Goal: Task Accomplishment & Management: Use online tool/utility

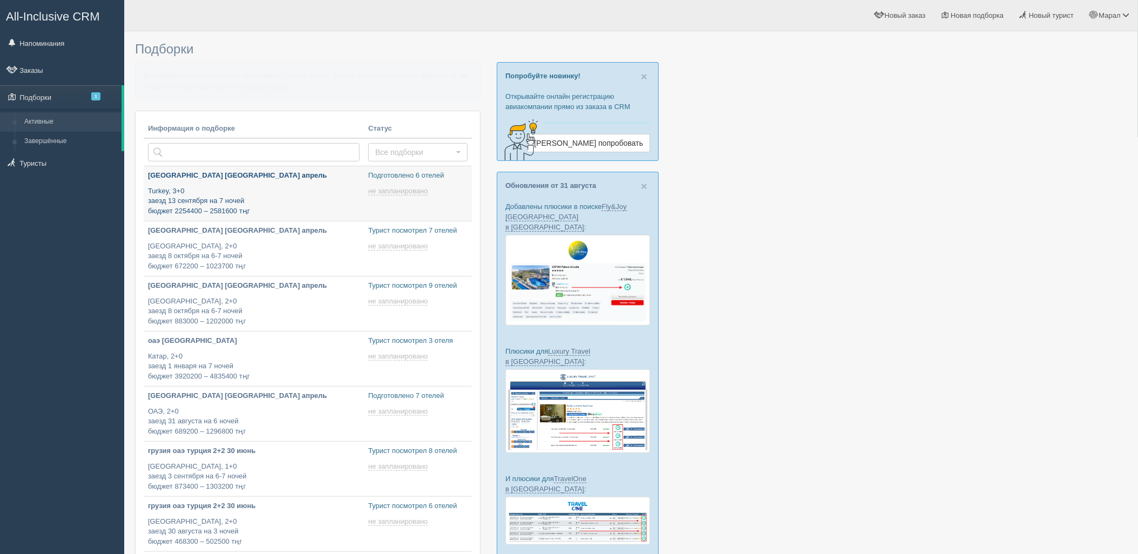
type input "2025-09-03 17:25"
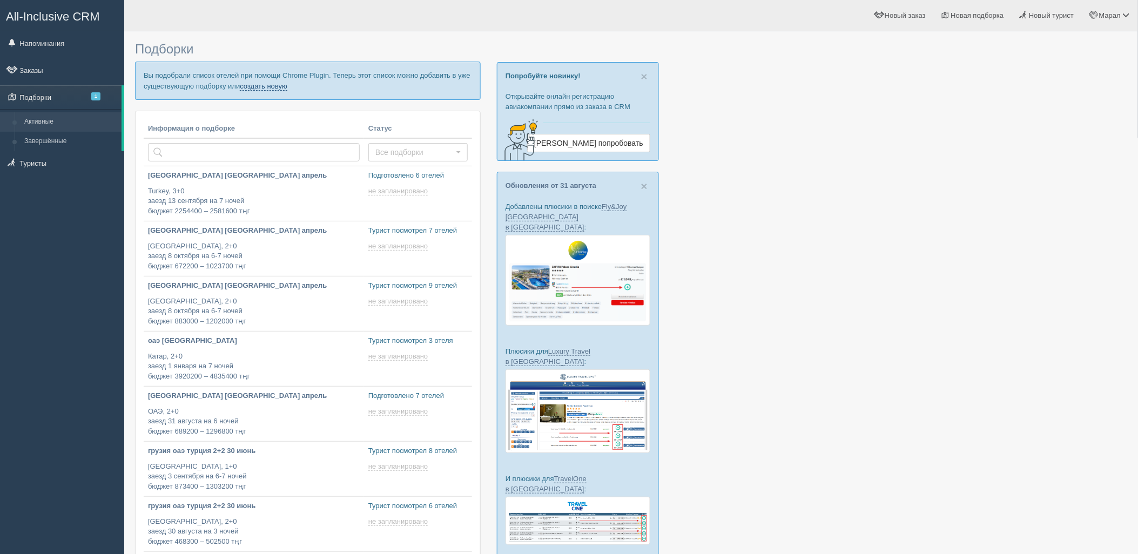
click at [260, 86] on link "создать новую" at bounding box center [264, 86] width 48 height 9
type input "2025-09-03 17:05"
type input "2025-09-03 17:00"
type input "2025-09-03 19:30"
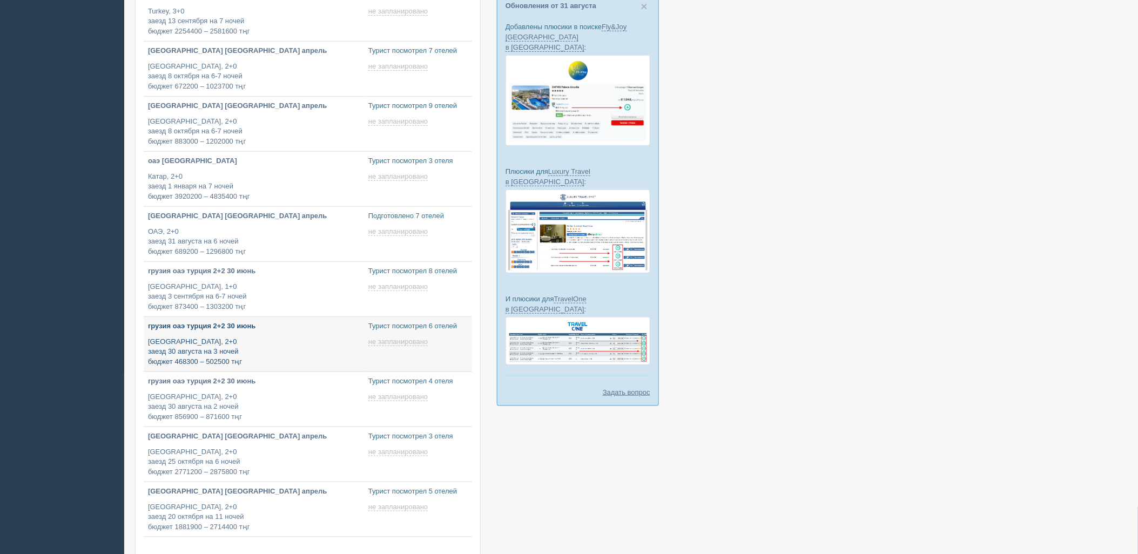
type input "2025-09-03 18:00"
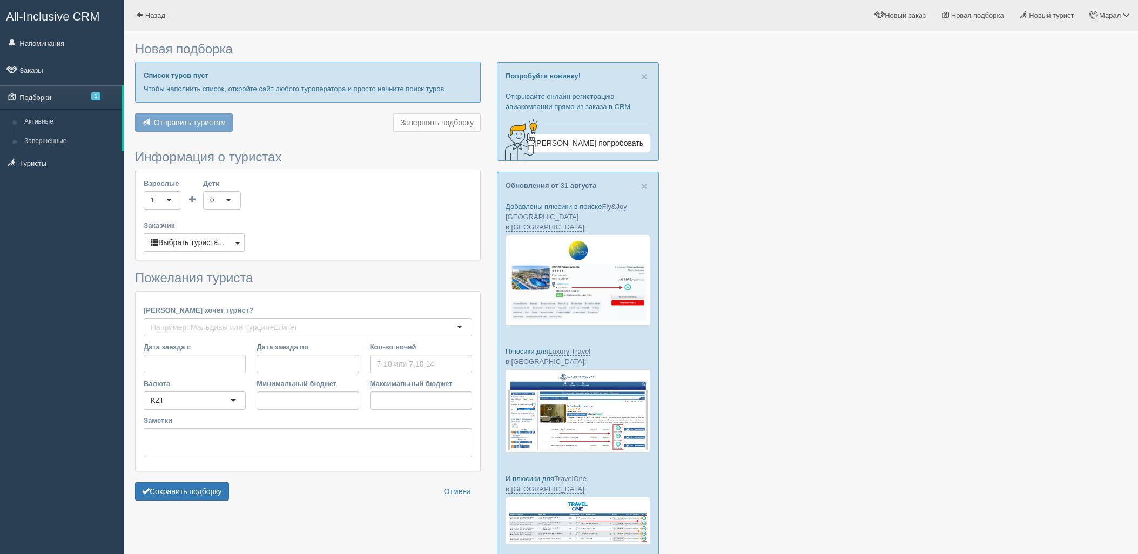
type input "6"
type input "3371800"
type input "3371900"
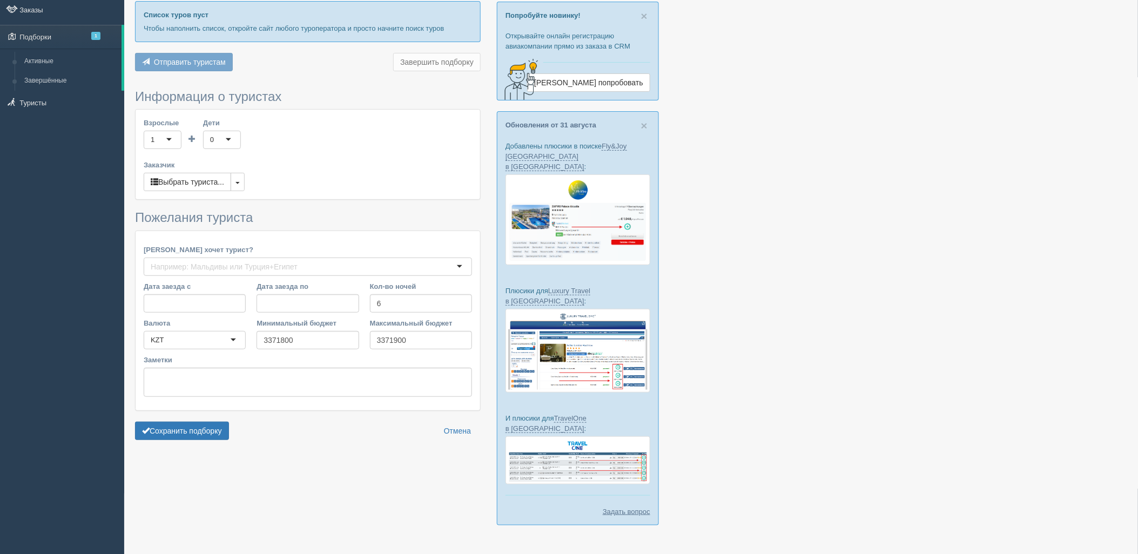
scroll to position [60, 0]
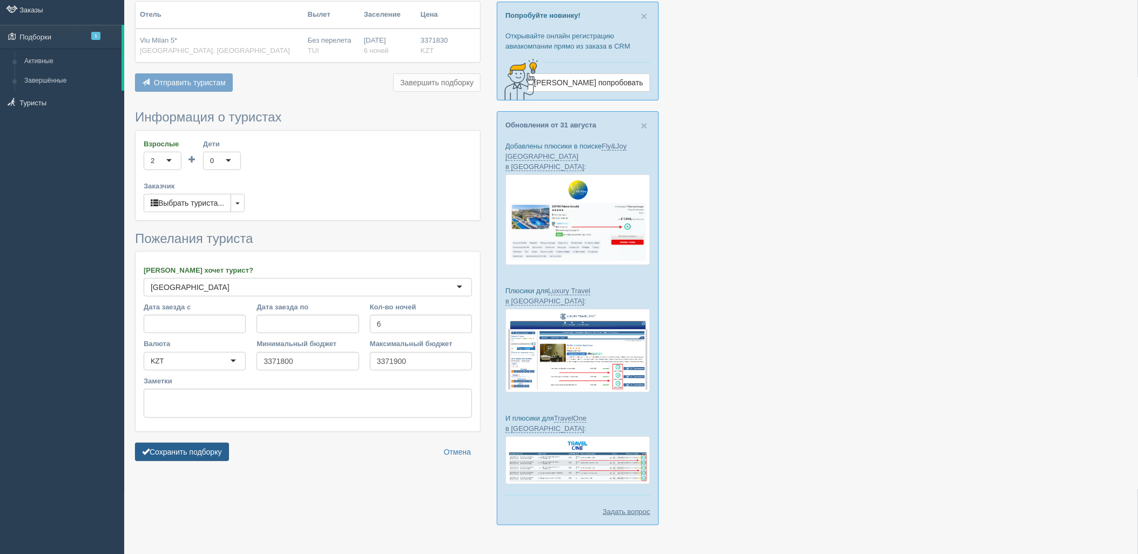
click at [185, 449] on button "Сохранить подборку" at bounding box center [182, 452] width 94 height 18
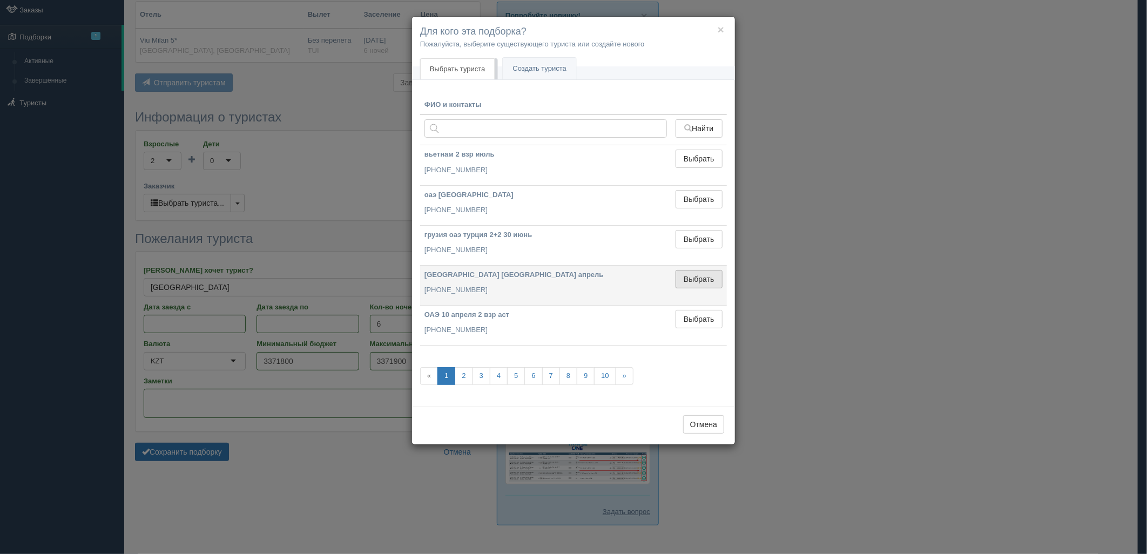
click at [698, 282] on button "Выбрать" at bounding box center [699, 279] width 47 height 18
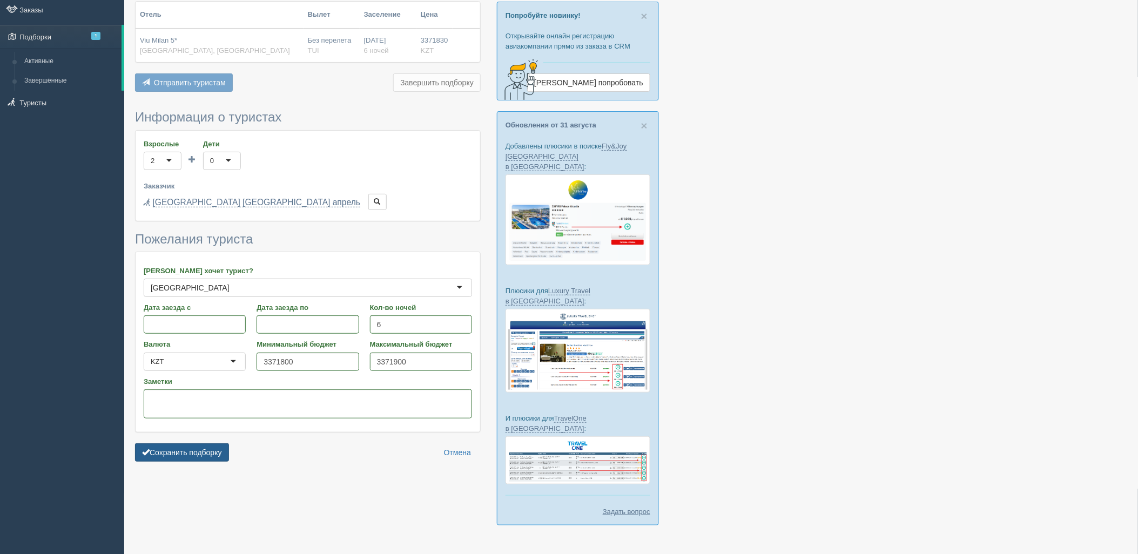
click at [171, 460] on button "Сохранить подборку" at bounding box center [182, 452] width 94 height 18
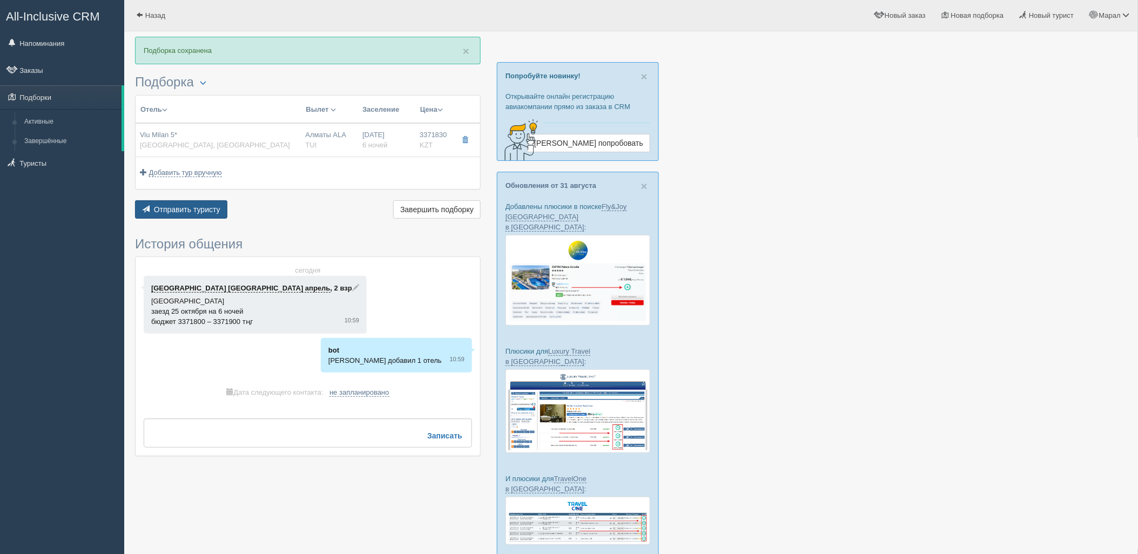
click at [201, 205] on span "Отправить туристу" at bounding box center [187, 209] width 66 height 9
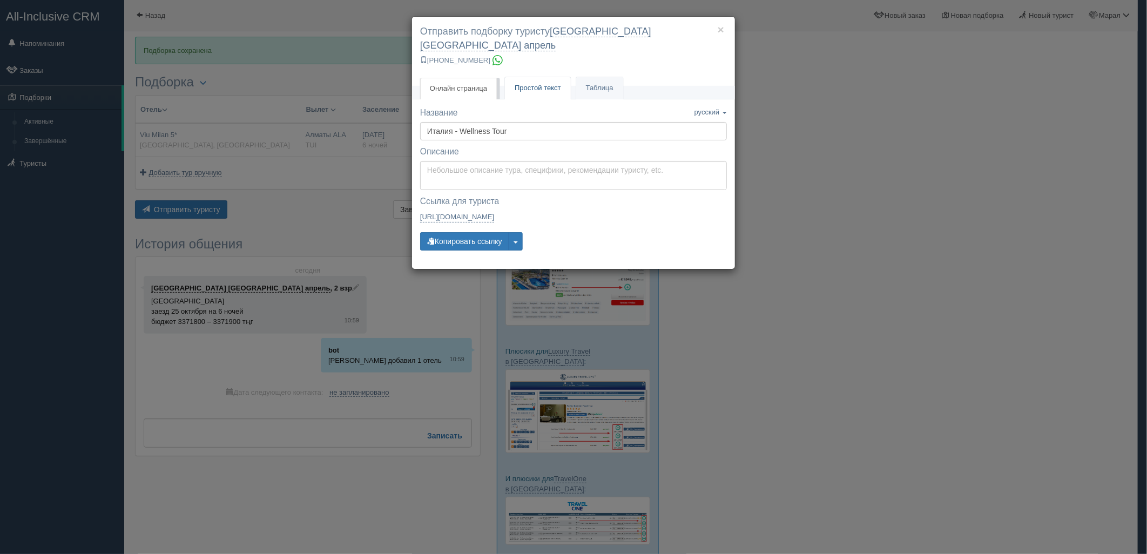
click at [514, 77] on link "Простой текст Текст" at bounding box center [538, 88] width 66 height 22
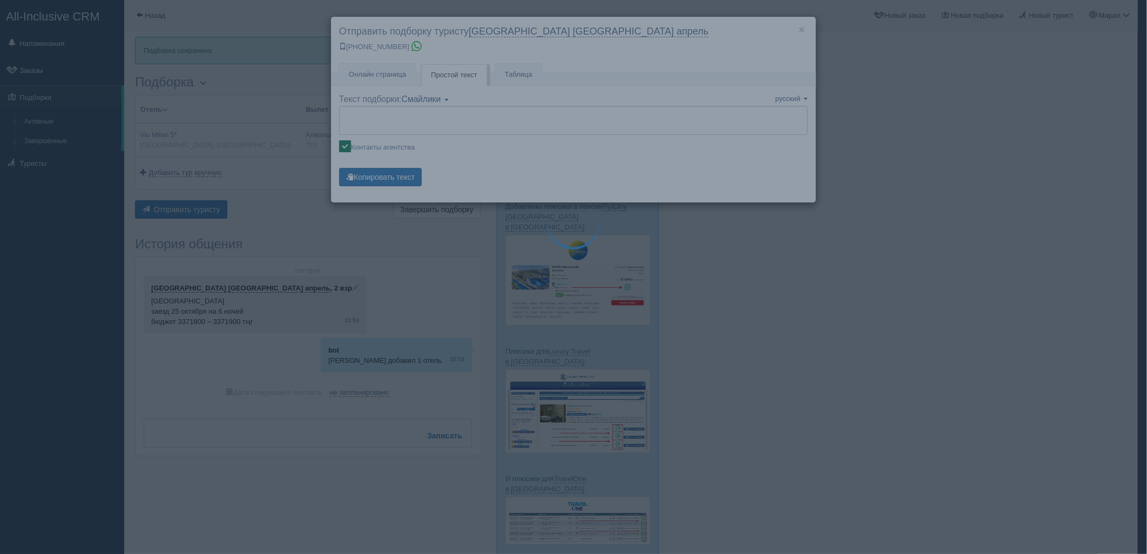
type textarea "🌞 Добрый день! Предлагаем Вам рассмотреть следующие варианты: 🌎 Италия, Милан 🏩…"
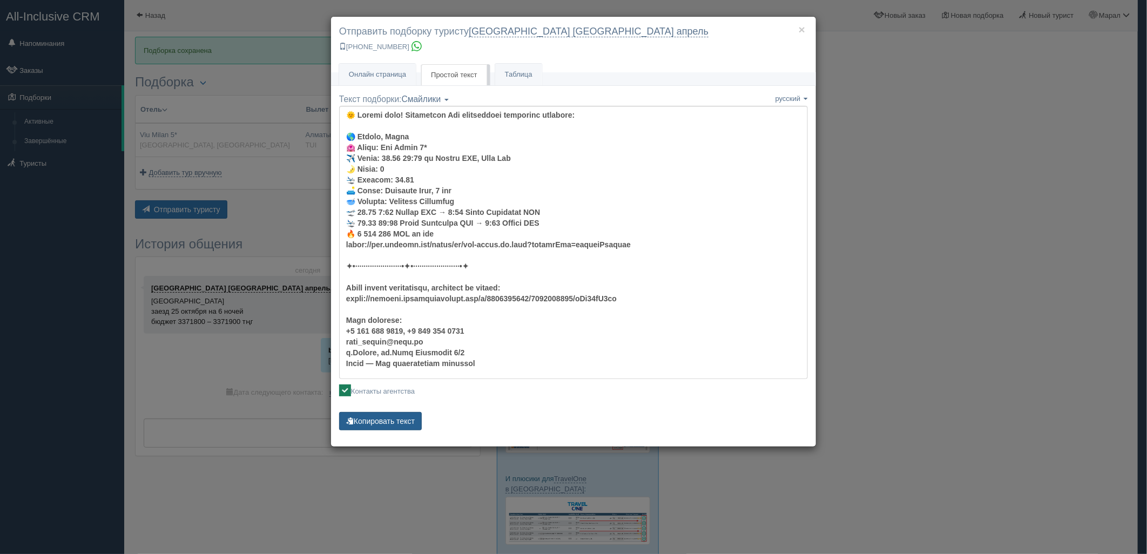
click at [398, 418] on button "Копировать текст" at bounding box center [380, 421] width 83 height 18
click at [868, 221] on div "× Отправить подборку туристу калининград турция апрель +7 924 265-55-57 Онлайн …" at bounding box center [573, 277] width 1147 height 554
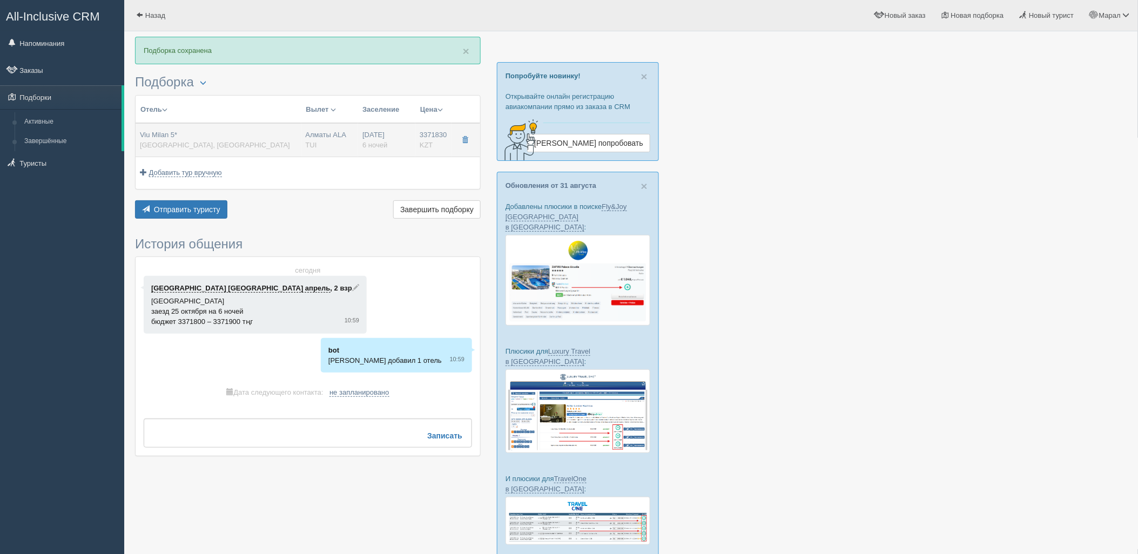
click at [233, 151] on td "Viu Milan 5* Италия, Милан" at bounding box center [219, 140] width 166 height 34
type input "Viu Milan 5*"
type input "https://www.booking.com/hotel/it/viu-milan.ru.html?activeTab=photosGallery"
type input "Италия"
type input "Милан"
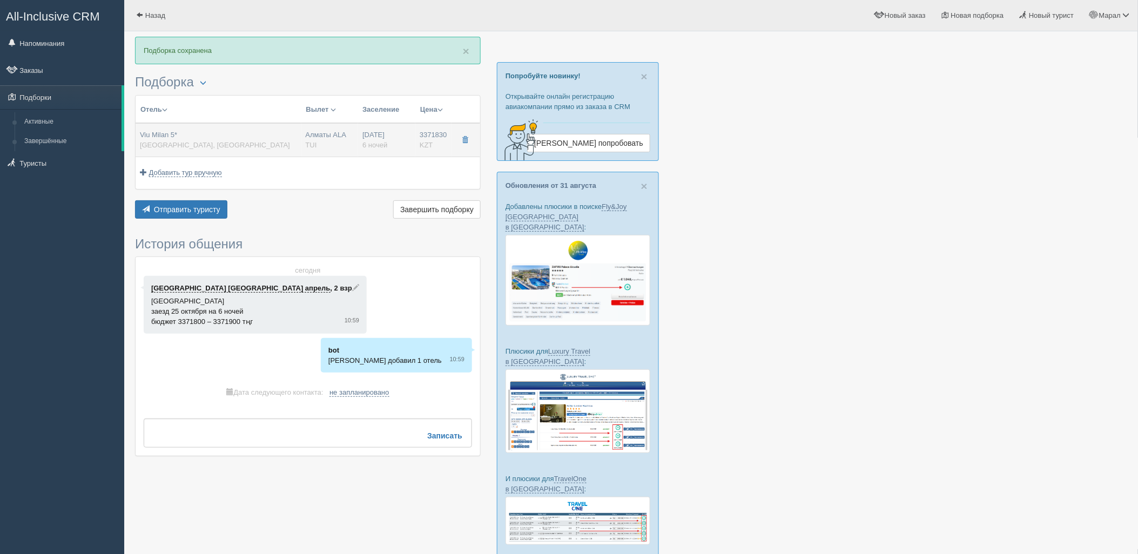
type input "3371830.00"
type input "Алматы ALA"
type input "Милан Мальпенса MXP"
type input "04:15"
type input "09:20"
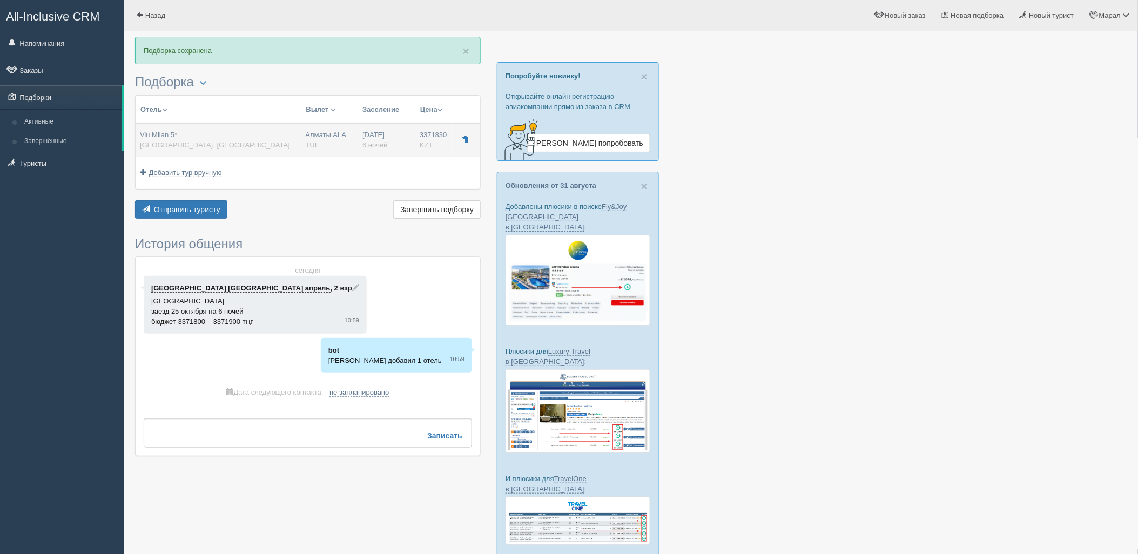
type input "Neos Spa"
type input "17:15"
type input "03:15"
type input "6"
type input "Superior Room"
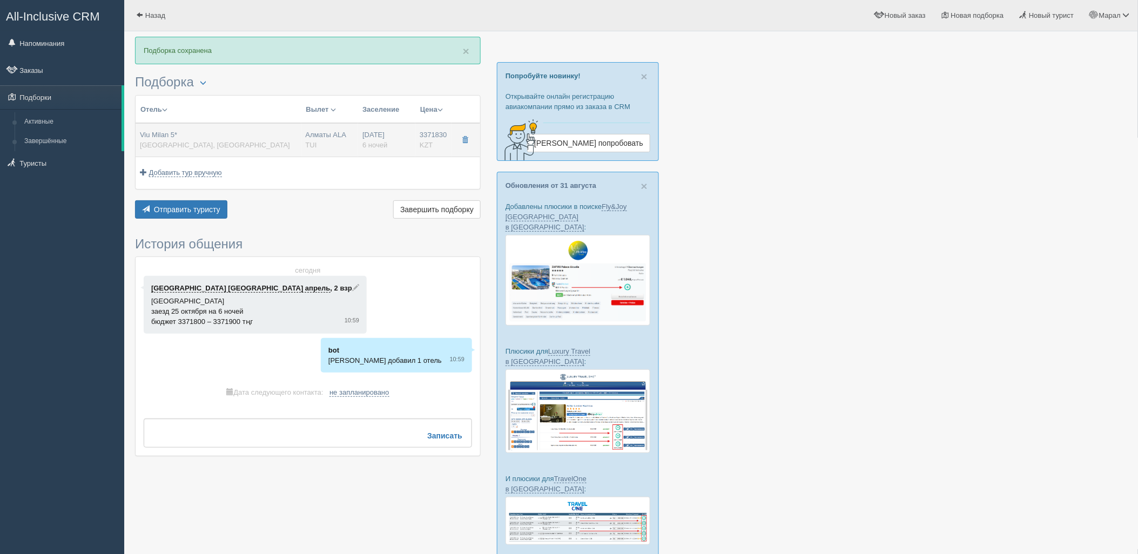
type input "American Breakfast"
type input "TUI"
type input "https://newb2b.fstravel.com/hotel/499648"
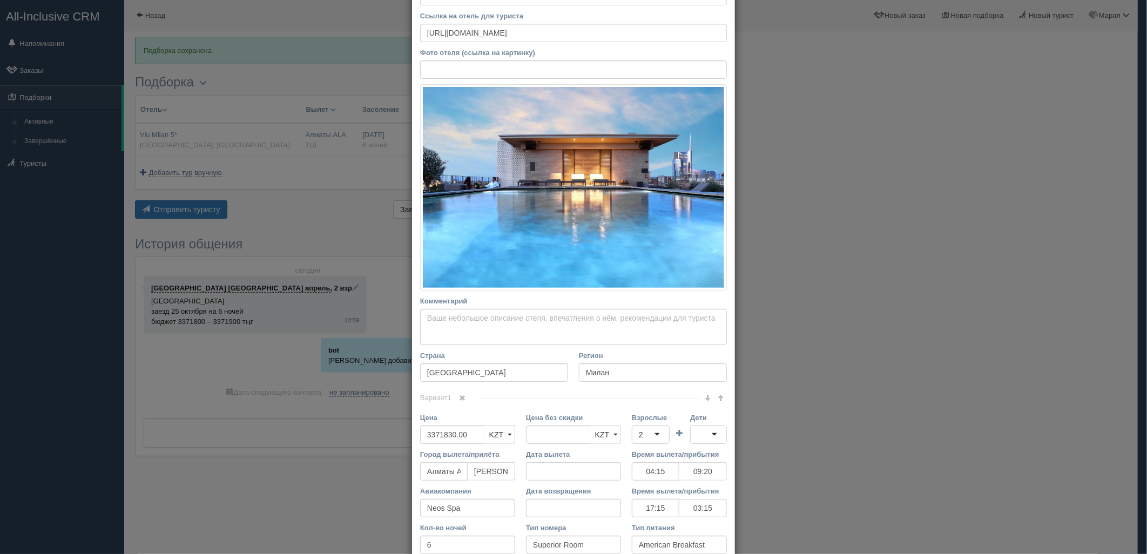
scroll to position [207, 0]
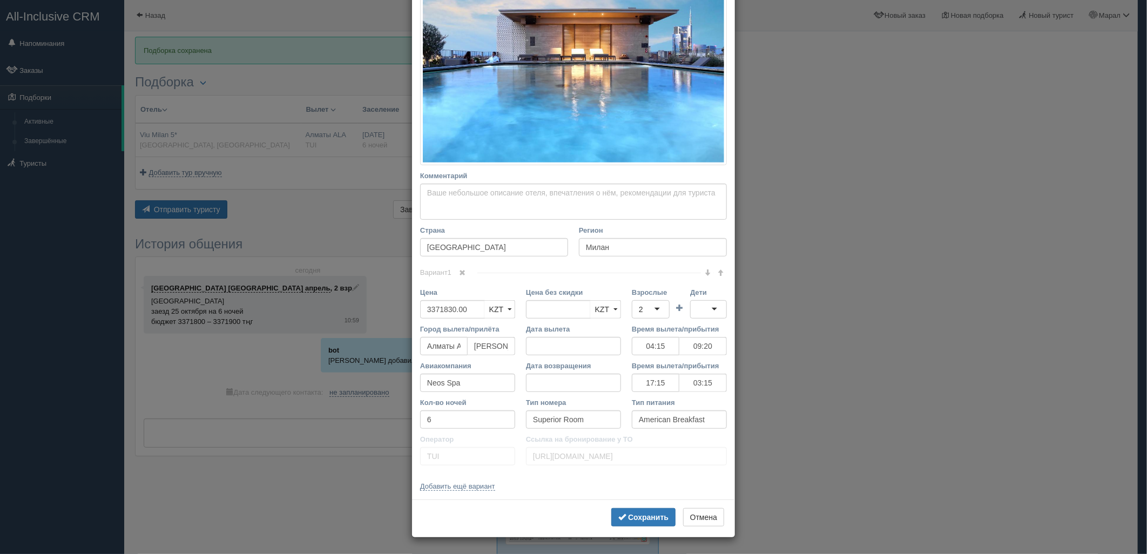
drag, startPoint x: 892, startPoint y: 328, endPoint x: 346, endPoint y: 264, distance: 550.4
click at [831, 331] on div "× Редактировать тур Название отеля Viu Milan 5* Ссылка на отель для туриста htt…" at bounding box center [573, 277] width 1147 height 554
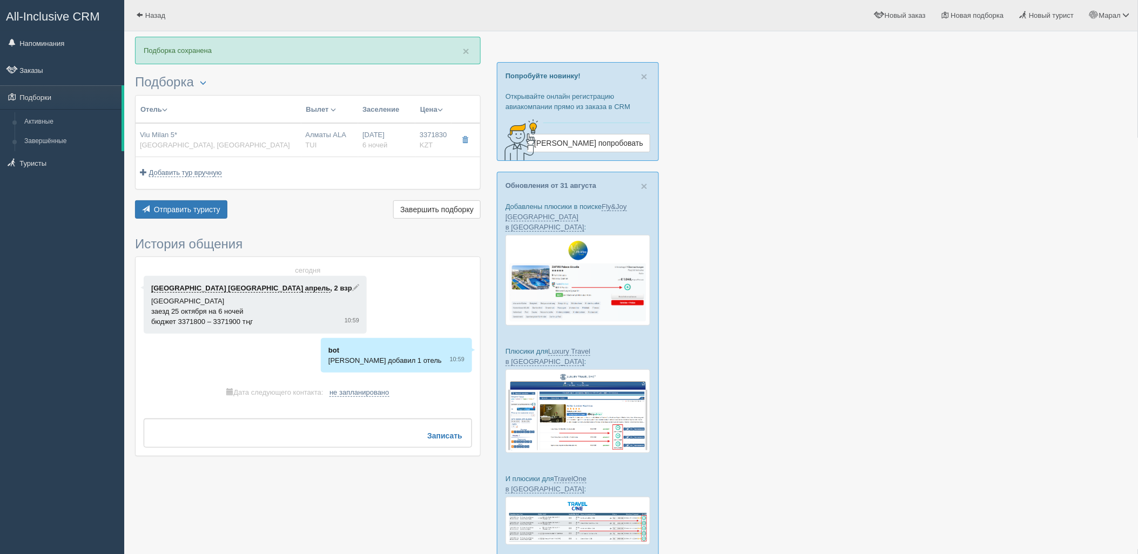
click at [208, 198] on div "Отель Разделить отели... Вылет Выезд Авиа Автобус Заселение Цена Дешёвые вначале" at bounding box center [308, 158] width 346 height 126
click at [203, 203] on button "Отправить туристу Отправить" at bounding box center [181, 209] width 92 height 18
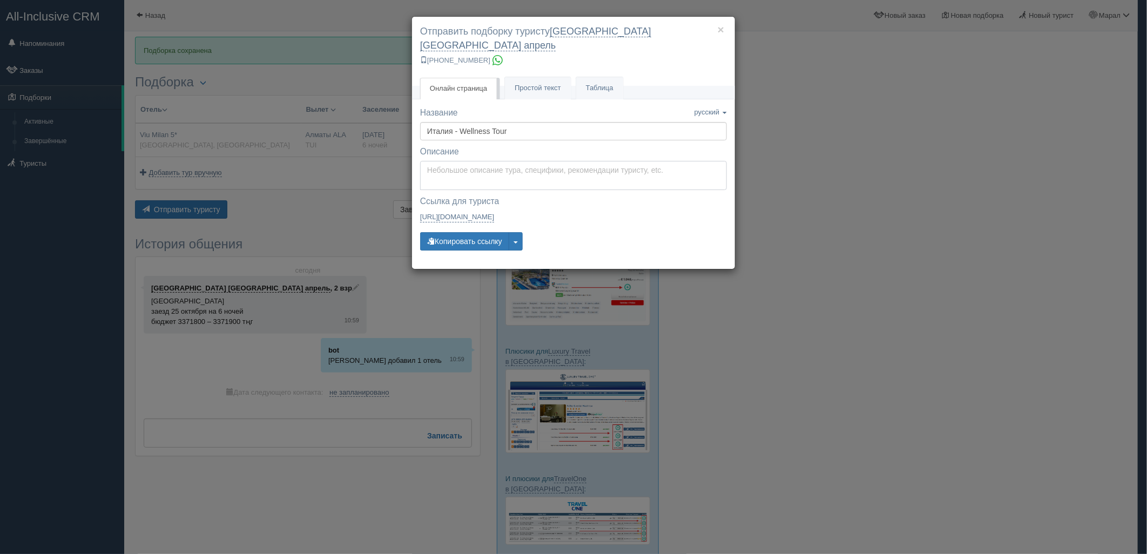
type textarea "Здравствуйте! Ниже представлены варианты туров для Вас. Для просмотра описания …"
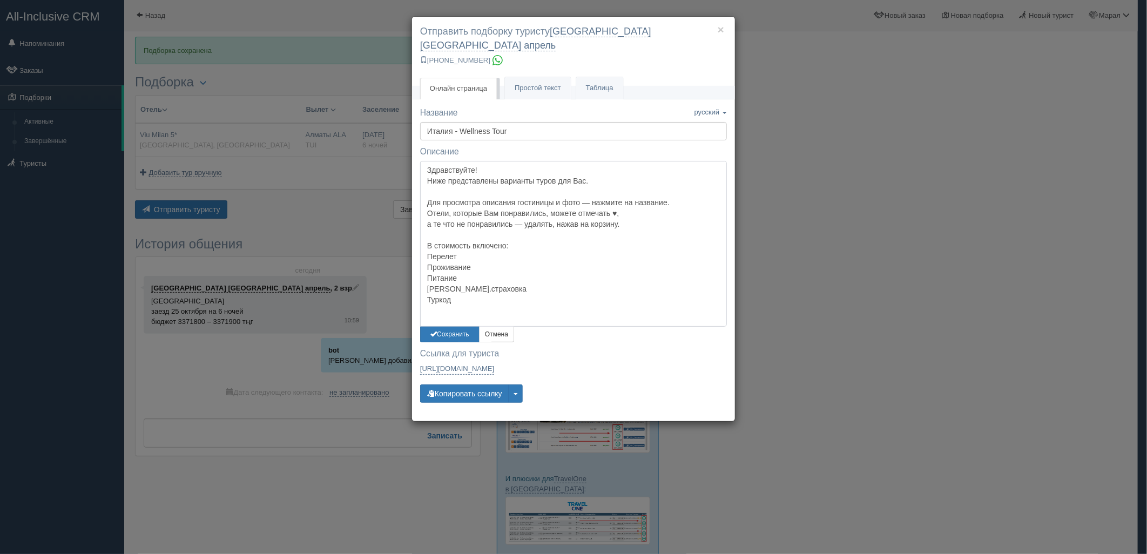
click at [481, 161] on textarea "Здравствуйте! Ниже представлены варианты туров для Вас. Для просмотра описания …" at bounding box center [573, 243] width 307 height 165
drag, startPoint x: 462, startPoint y: 302, endPoint x: 426, endPoint y: 233, distance: 78.8
click at [426, 233] on textarea "Здравствуйте! Ниже представлены варианты туров для Вас. Для просмотра описания …" at bounding box center [573, 243] width 307 height 165
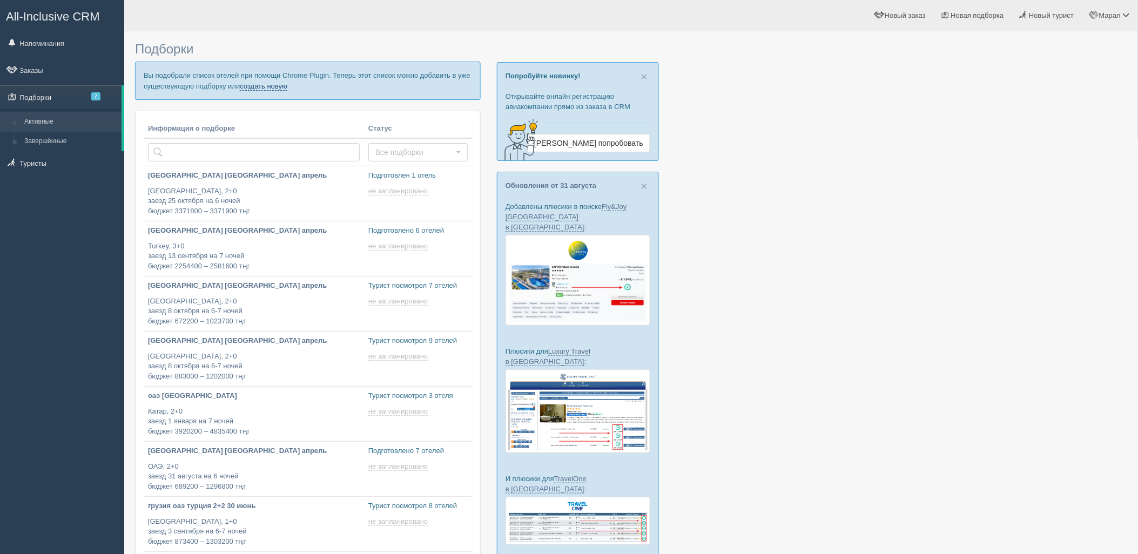
click at [279, 83] on link "создать новую" at bounding box center [264, 86] width 48 height 9
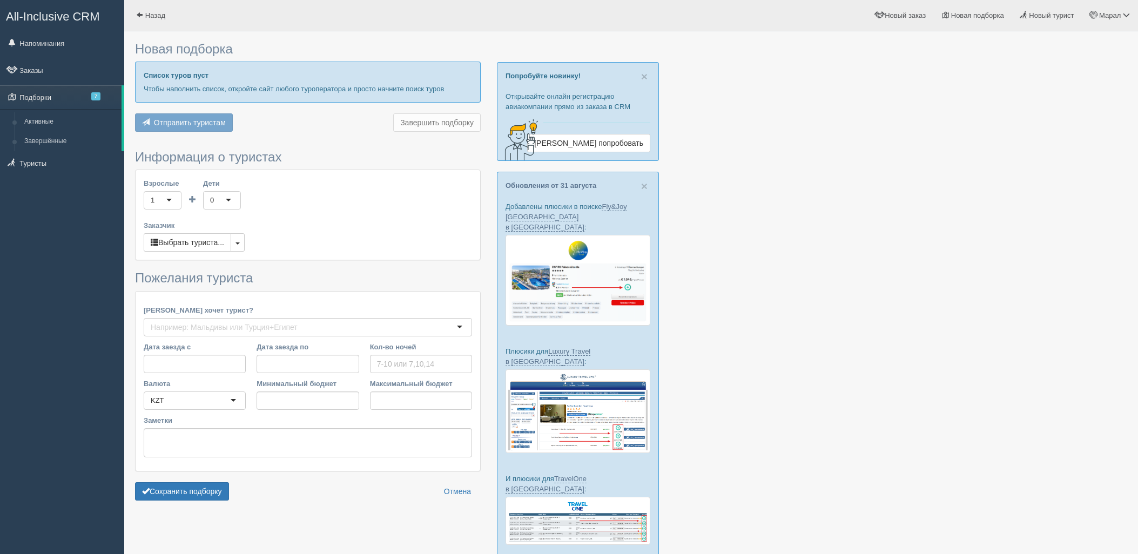
type input "13"
type input "1003800"
type input "1515300"
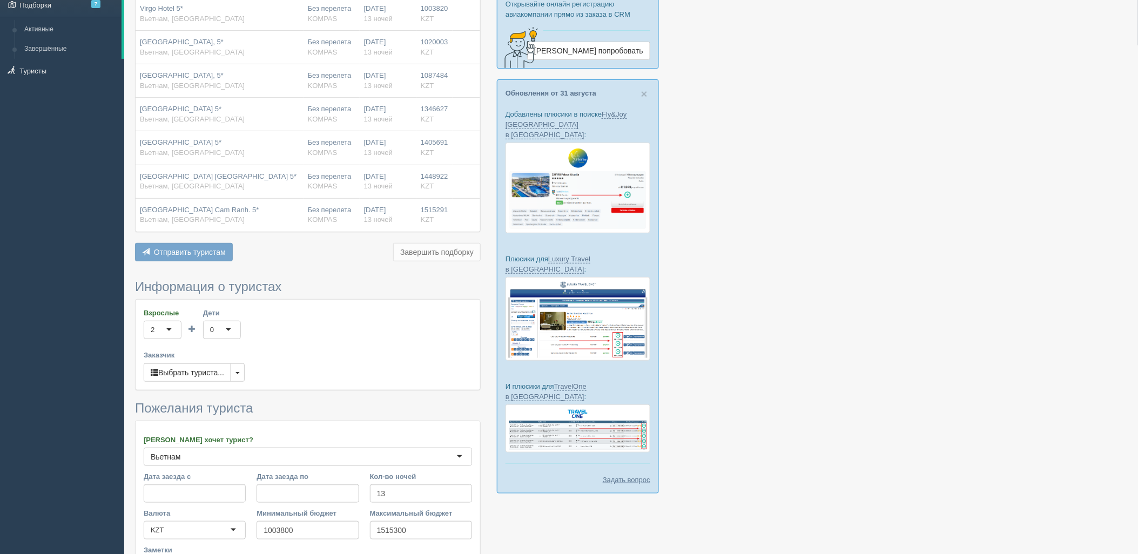
scroll to position [224, 0]
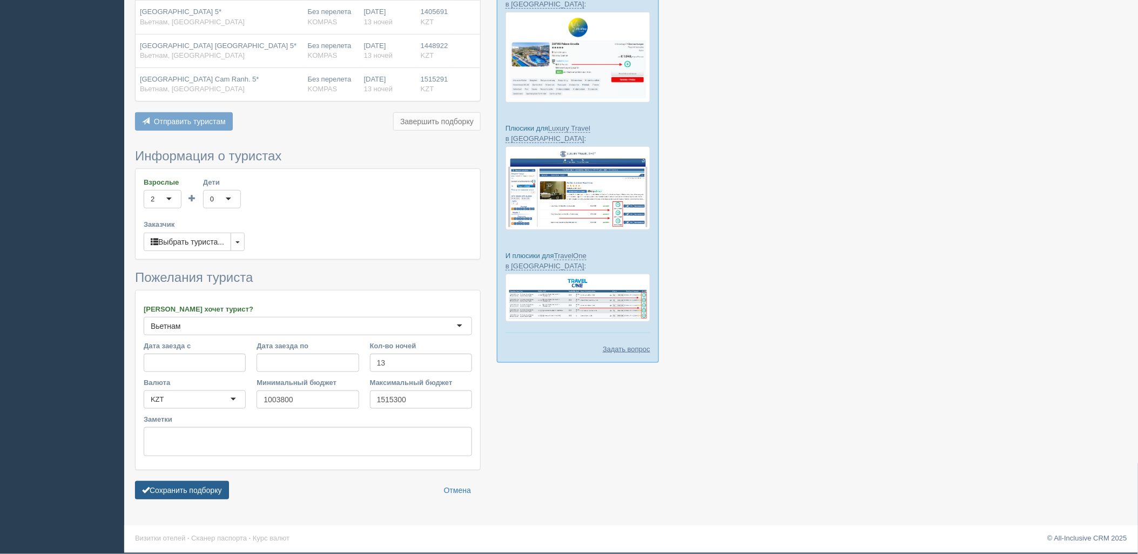
click at [198, 487] on button "Сохранить подборку" at bounding box center [182, 490] width 94 height 18
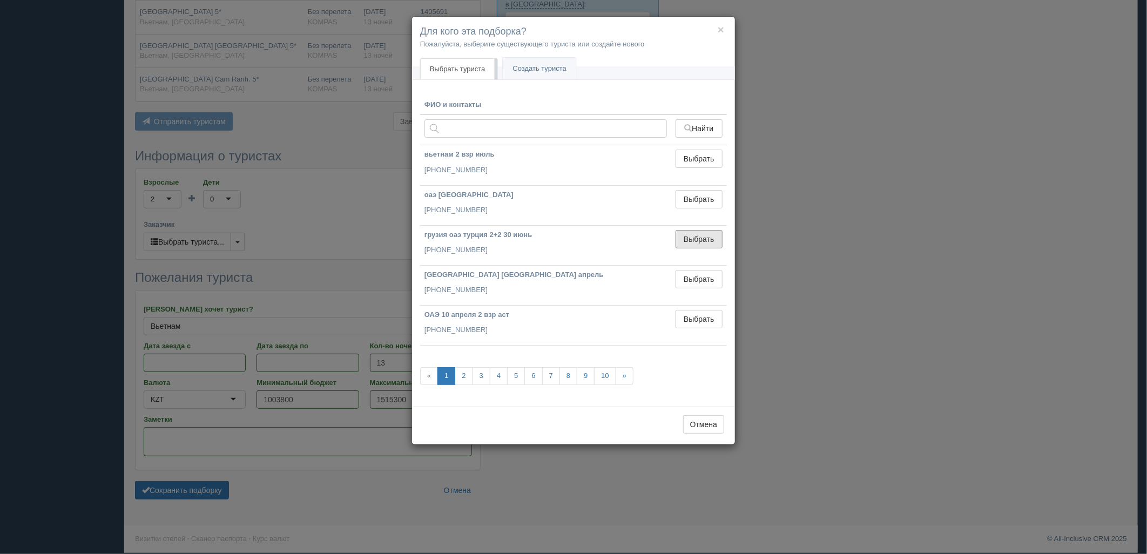
drag, startPoint x: 696, startPoint y: 236, endPoint x: 420, endPoint y: 387, distance: 314.7
click at [695, 236] on button "Выбрать" at bounding box center [699, 239] width 47 height 18
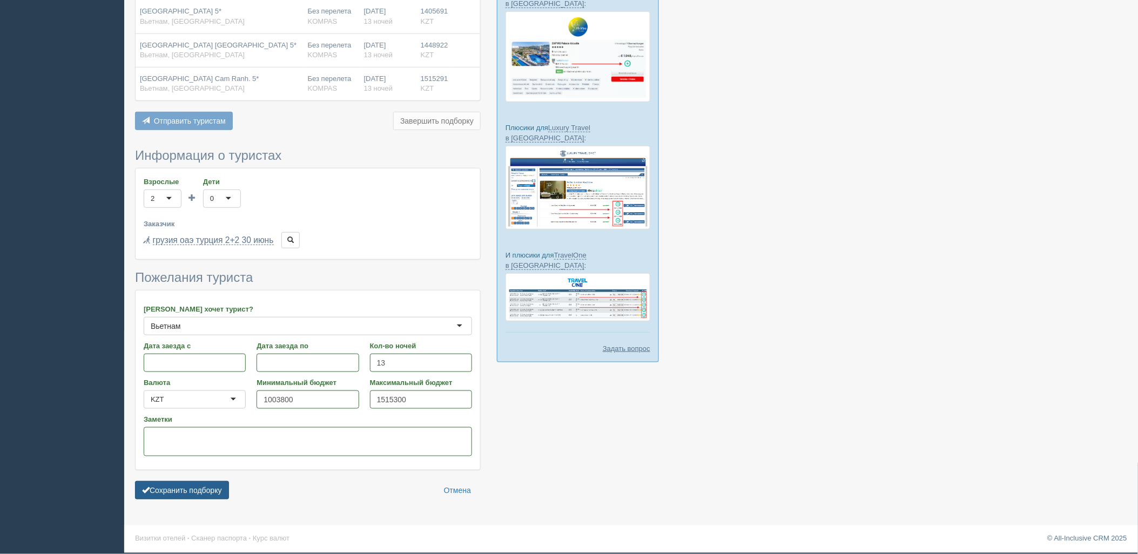
click at [212, 486] on button "Сохранить подборку" at bounding box center [182, 490] width 94 height 18
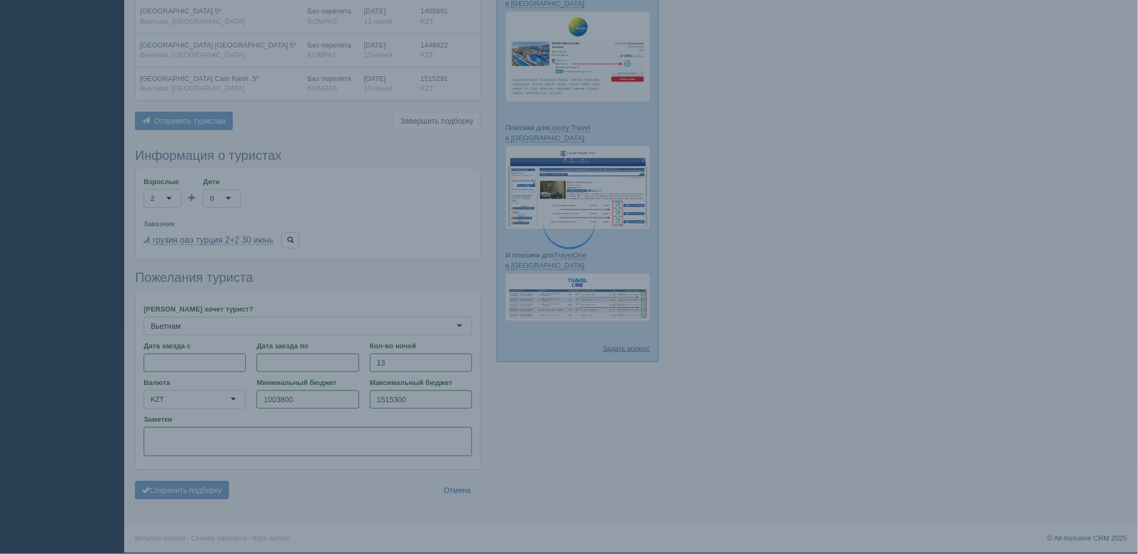
scroll to position [44, 0]
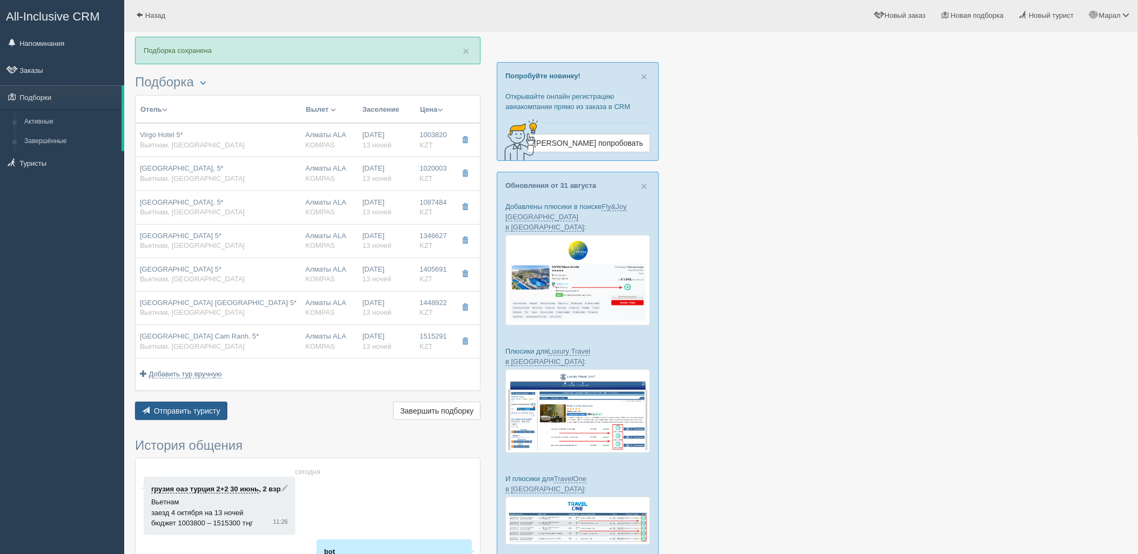
click at [198, 418] on button "Отправить туристу Отправить" at bounding box center [181, 411] width 92 height 18
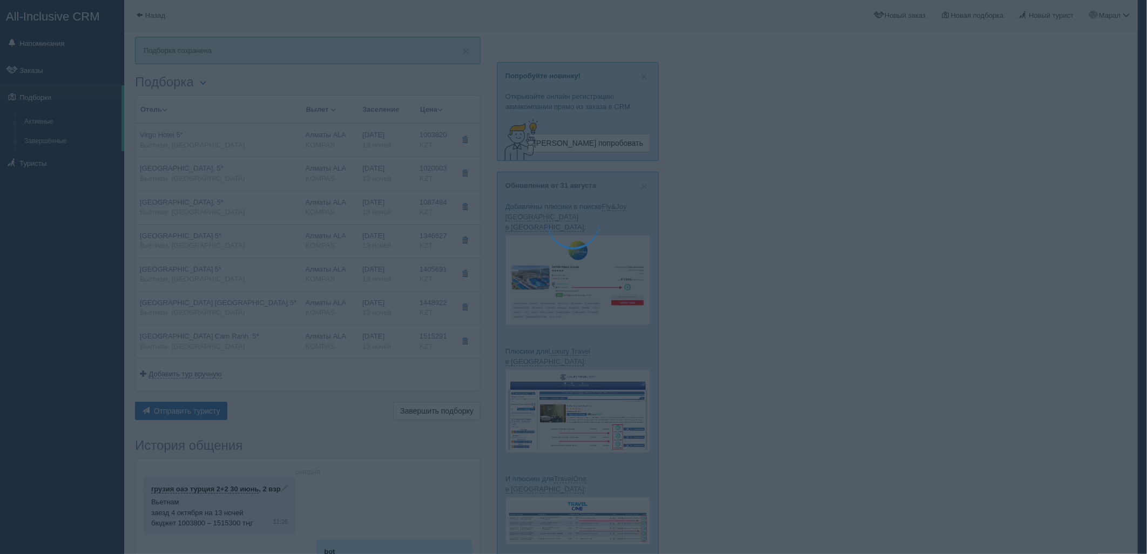
type textarea "🌞 Добрый день! Предлагаем Вам рассмотреть следующие варианты: 🌎 Вьетнам, Нячанг…"
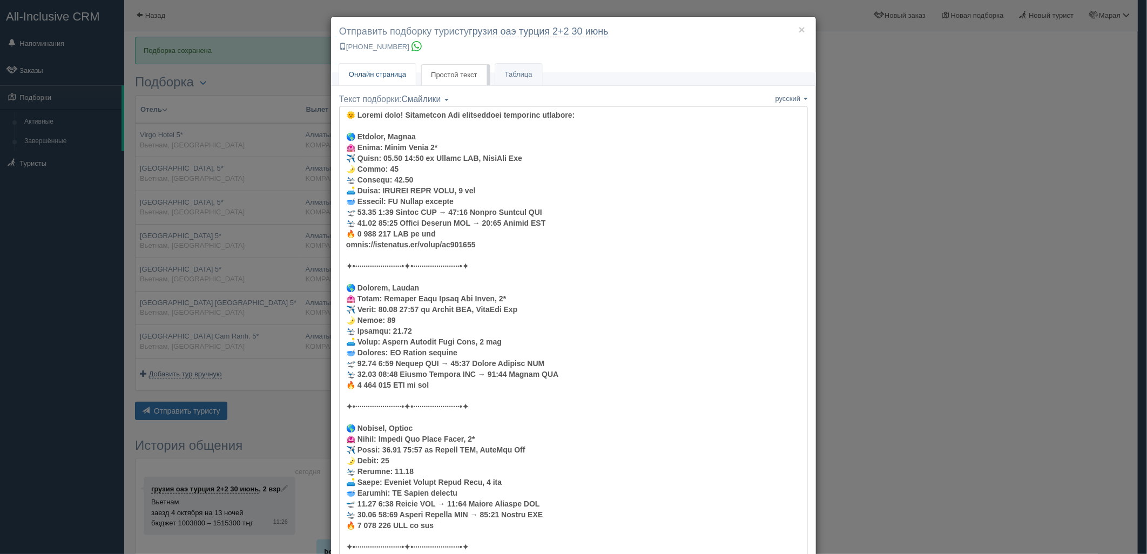
click at [393, 62] on div "× Отправить подборку туристу грузия оаэ турция 2+2 30 июнь +7 701 880 5580" at bounding box center [573, 45] width 485 height 56
click at [396, 71] on span "Онлайн страница" at bounding box center [377, 74] width 57 height 8
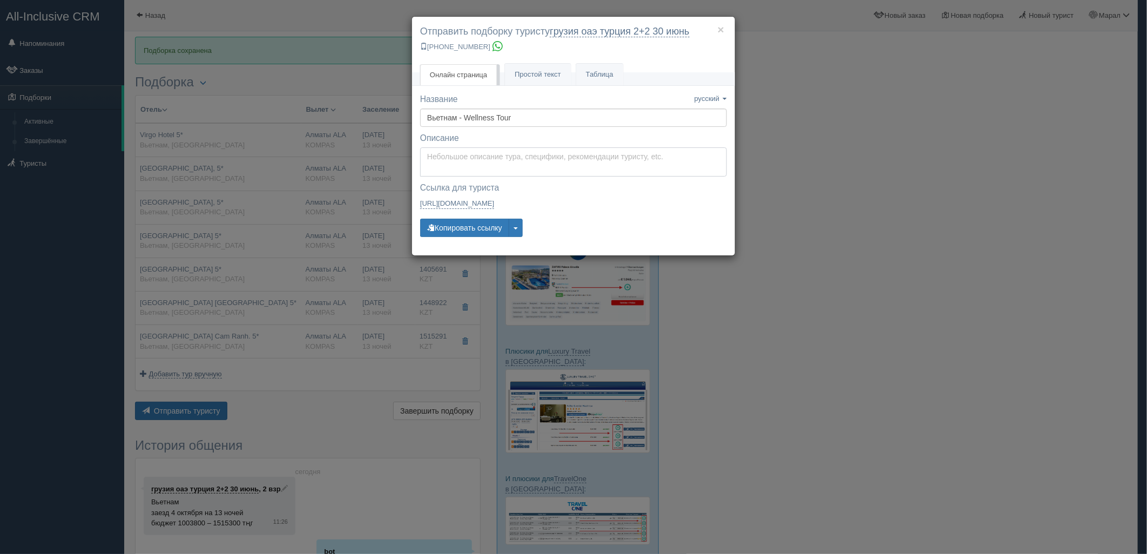
type textarea "Здравствуйте! Ниже представлены варианты туров для Вас. Для просмотра описания …"
click at [451, 163] on textarea "Здравствуйте! Ниже представлены варианты туров для Вас. Для просмотра описания …" at bounding box center [573, 161] width 307 height 29
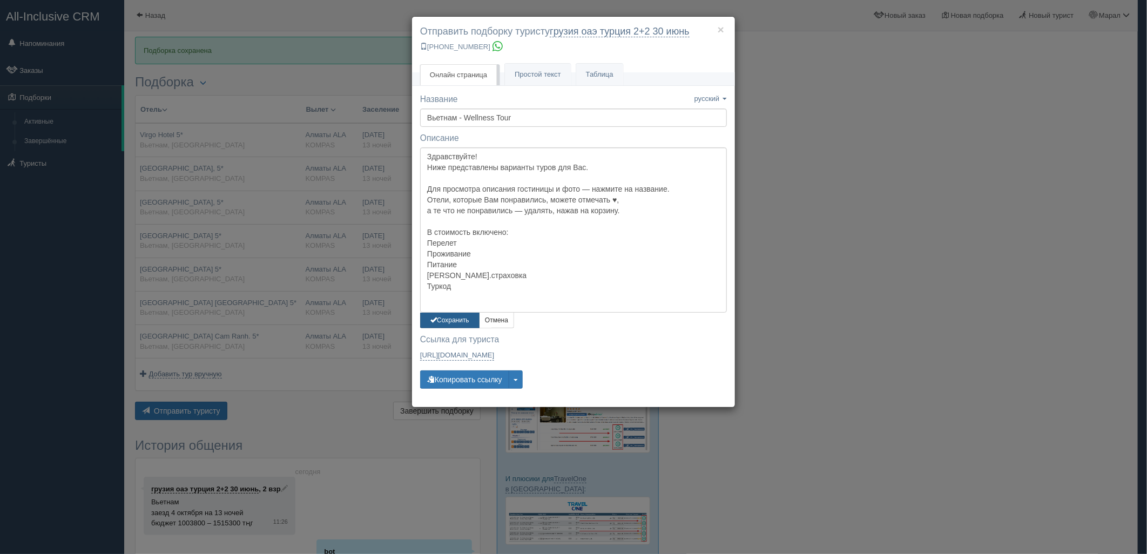
click at [446, 317] on button "Сохранить" at bounding box center [449, 321] width 59 height 16
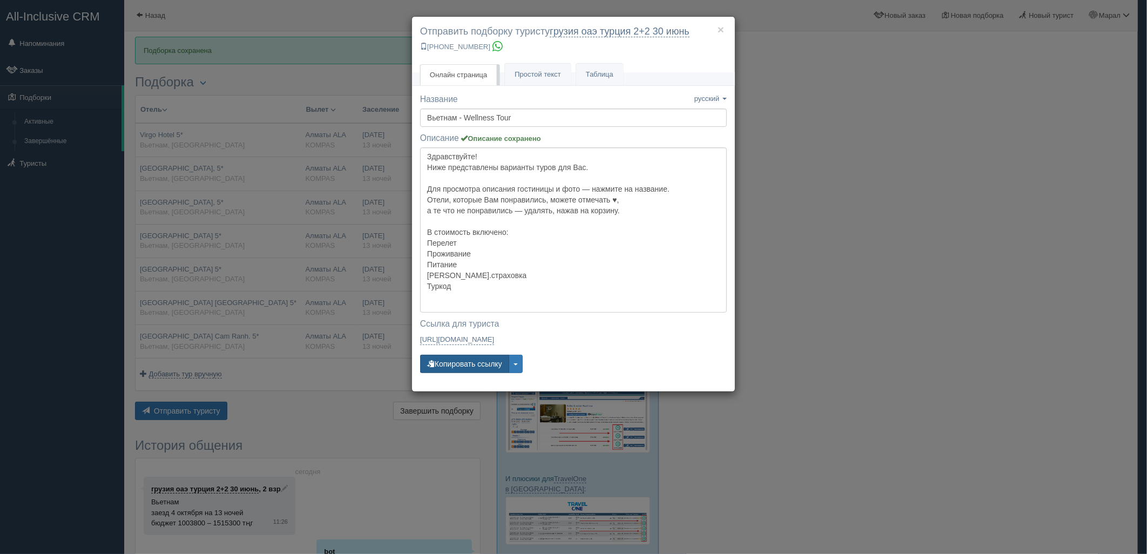
click at [468, 368] on button "Копировать ссылку" at bounding box center [464, 364] width 89 height 18
drag, startPoint x: 468, startPoint y: 368, endPoint x: 456, endPoint y: 172, distance: 196.4
click at [468, 366] on button "Копировать ссылку" at bounding box center [464, 364] width 89 height 18
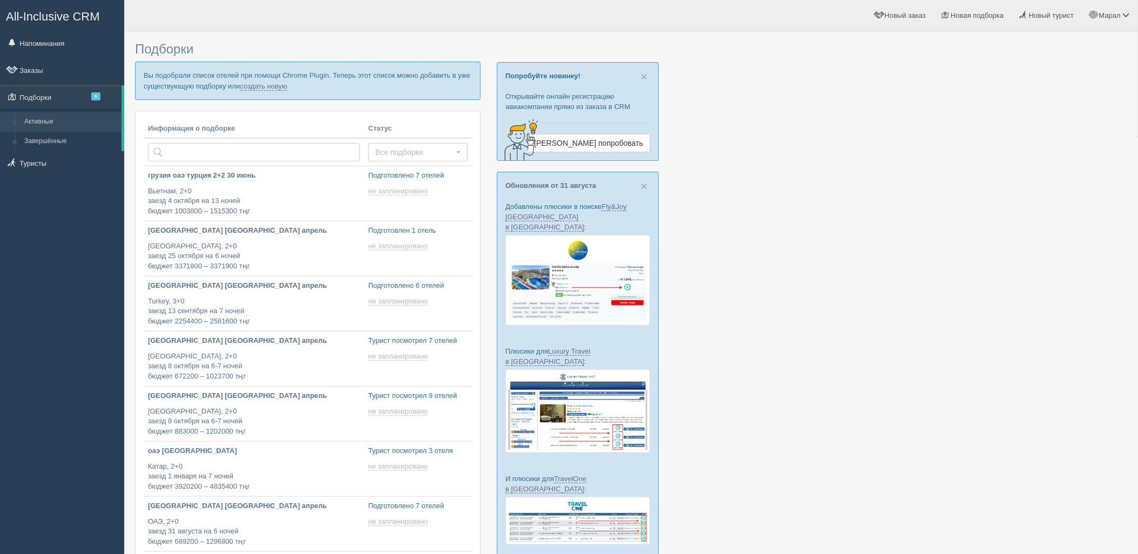
drag, startPoint x: 1033, startPoint y: 93, endPoint x: 995, endPoint y: 72, distance: 43.8
click at [1033, 93] on div at bounding box center [631, 418] width 992 height 763
click at [261, 87] on link "создать новую" at bounding box center [264, 86] width 48 height 9
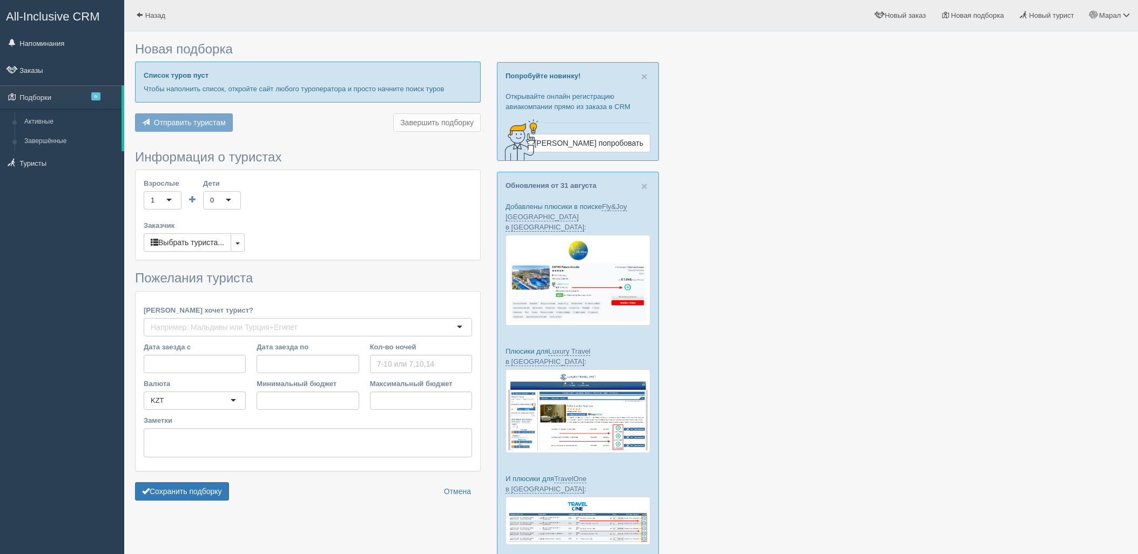
type input "13"
type input "1414200"
type input "1600600"
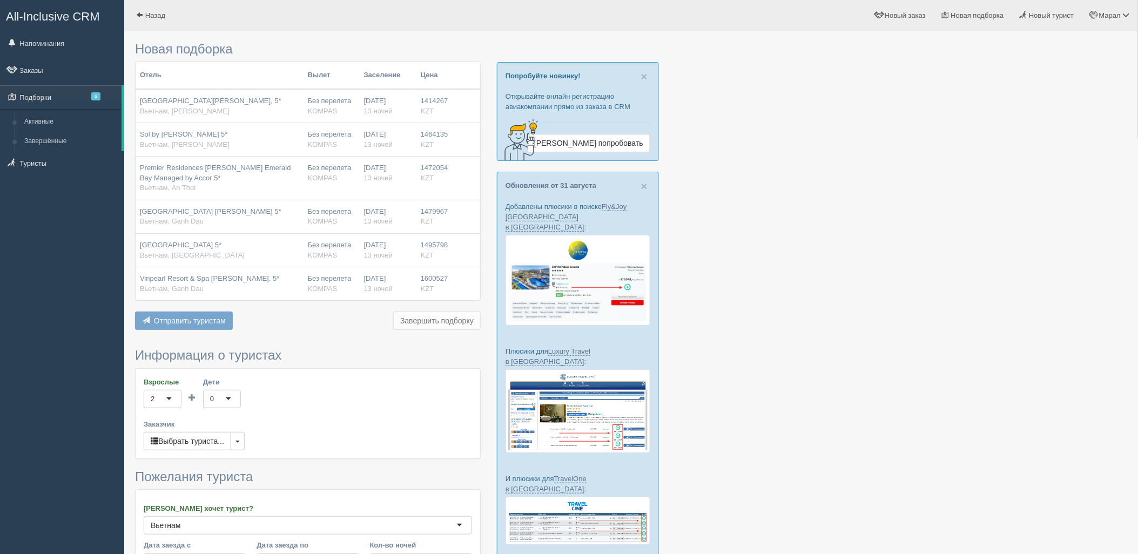
scroll to position [200, 0]
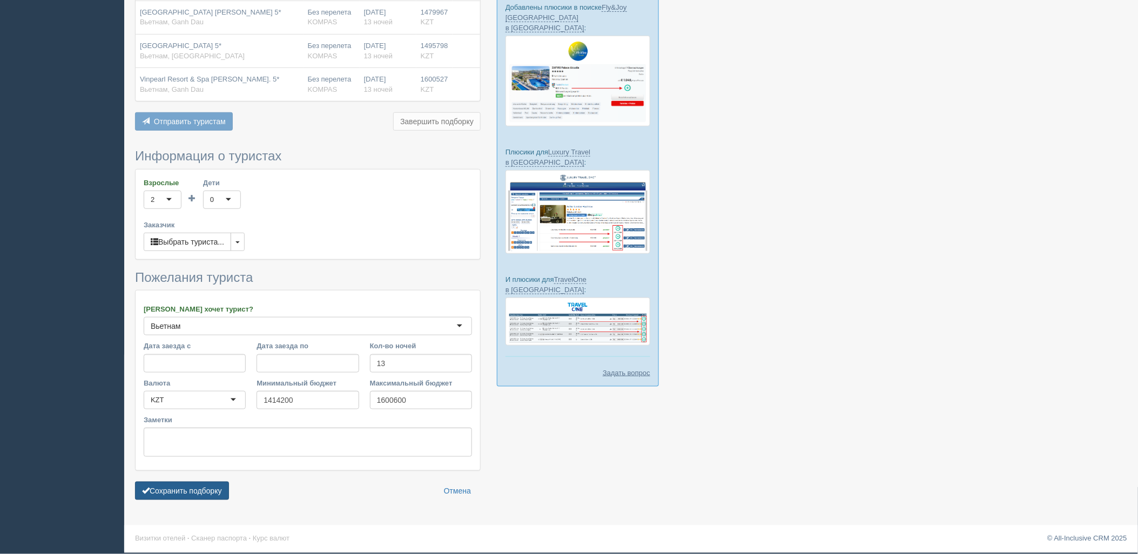
click at [205, 483] on button "Сохранить подборку" at bounding box center [182, 491] width 94 height 18
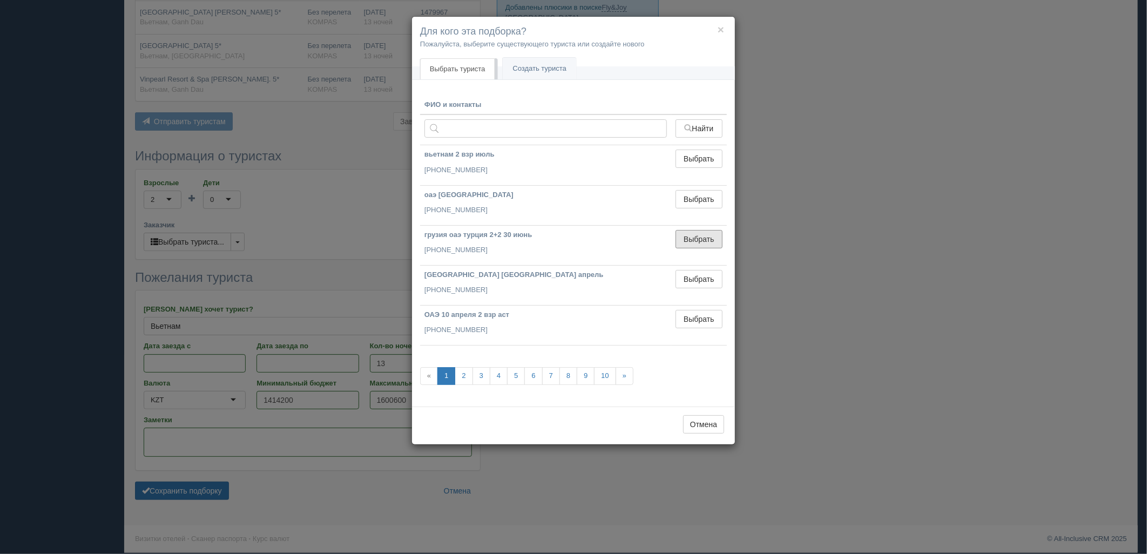
drag, startPoint x: 695, startPoint y: 244, endPoint x: 474, endPoint y: 351, distance: 245.7
click at [689, 245] on button "Выбрать" at bounding box center [699, 239] width 47 height 18
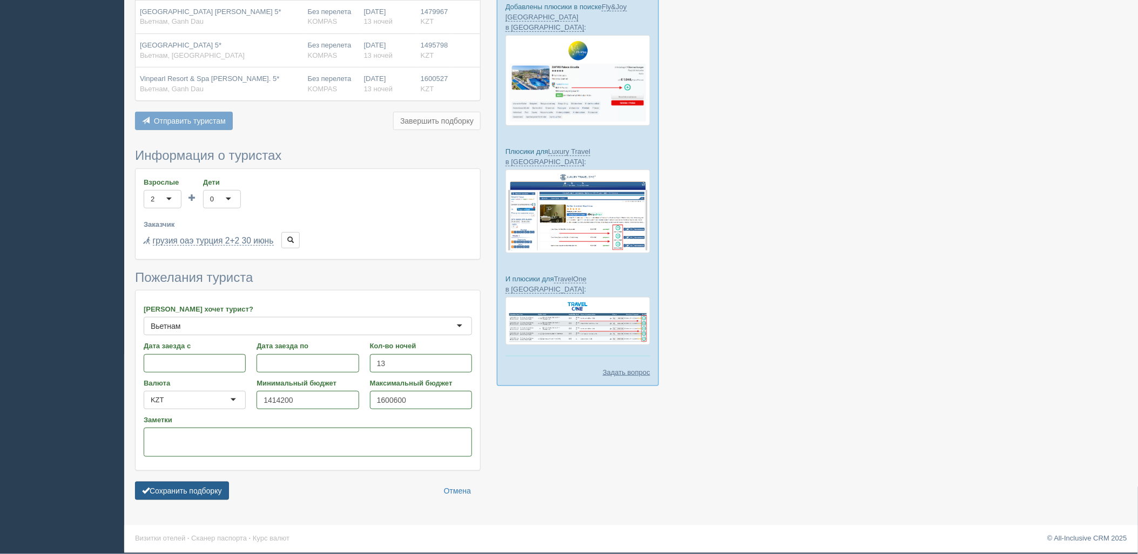
click at [179, 486] on button "Сохранить подборку" at bounding box center [182, 491] width 94 height 18
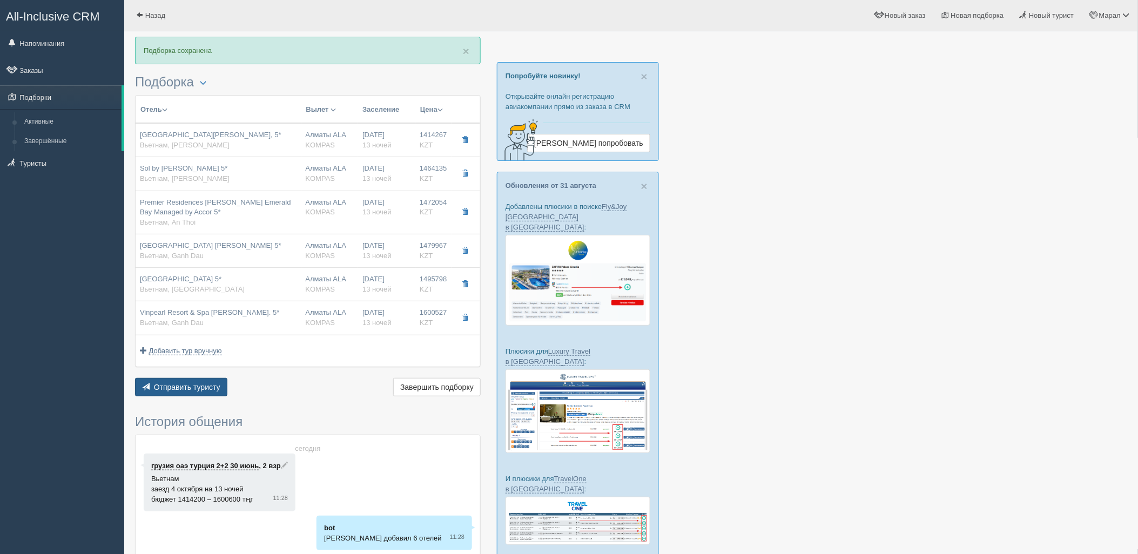
click at [206, 386] on span "Отправить туристу" at bounding box center [187, 387] width 66 height 9
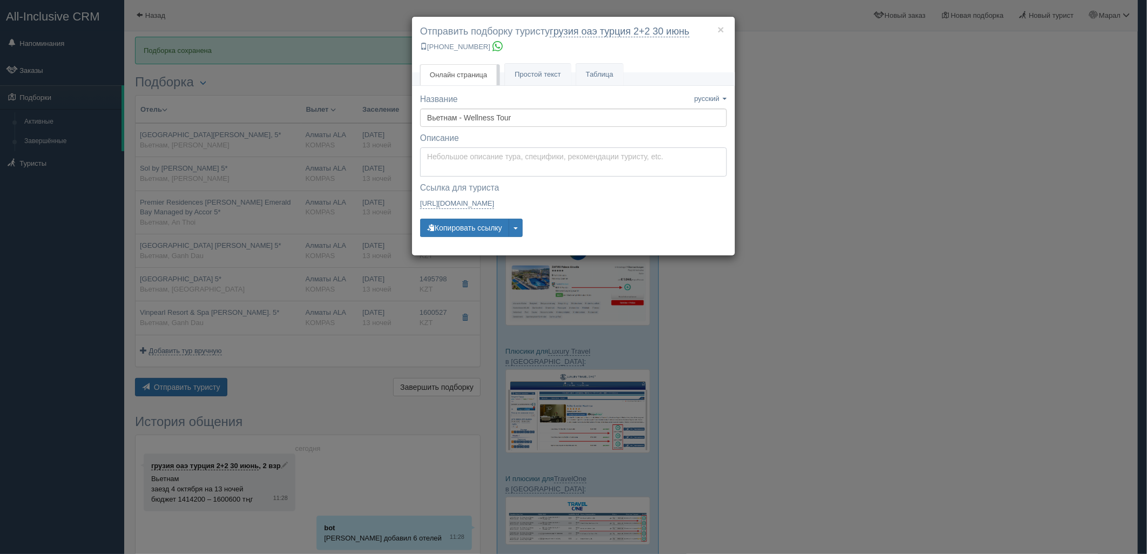
type textarea "Здравствуйте! Ниже представлены варианты туров для Вас. Для просмотра описания …"
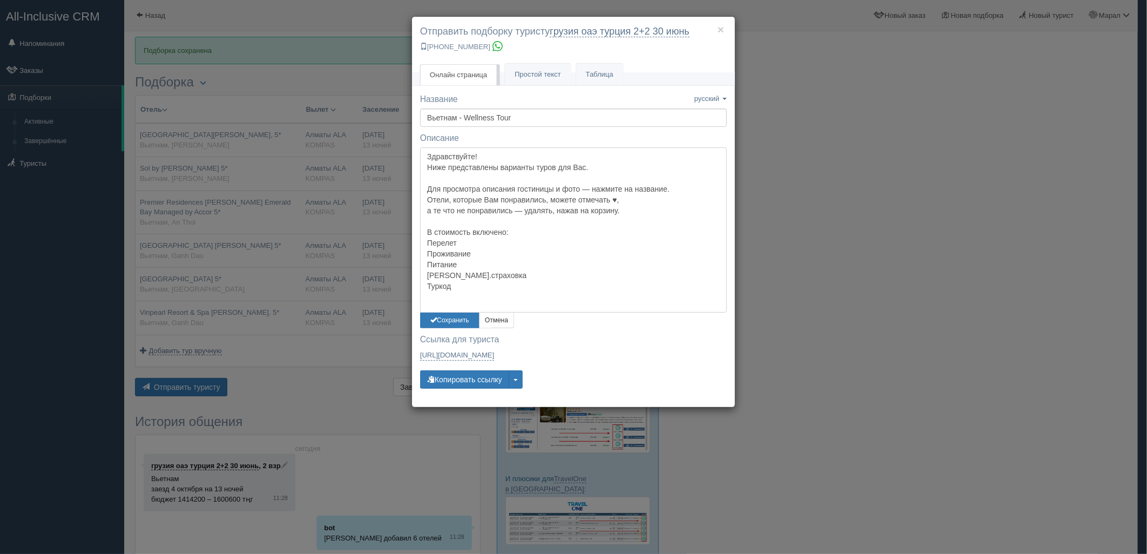
click at [495, 156] on textarea "Здравствуйте! Ниже представлены варианты туров для Вас. Для просмотра описания …" at bounding box center [573, 229] width 307 height 165
click at [456, 319] on button "Сохранить" at bounding box center [449, 321] width 59 height 16
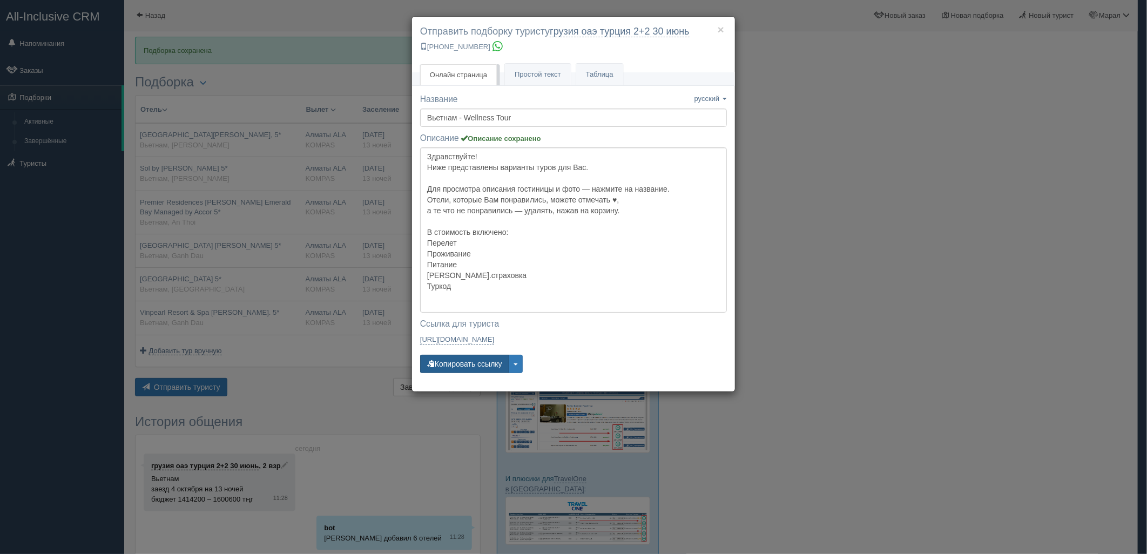
click at [472, 363] on button "Копировать ссылку" at bounding box center [464, 364] width 89 height 18
